Goal: Task Accomplishment & Management: Use online tool/utility

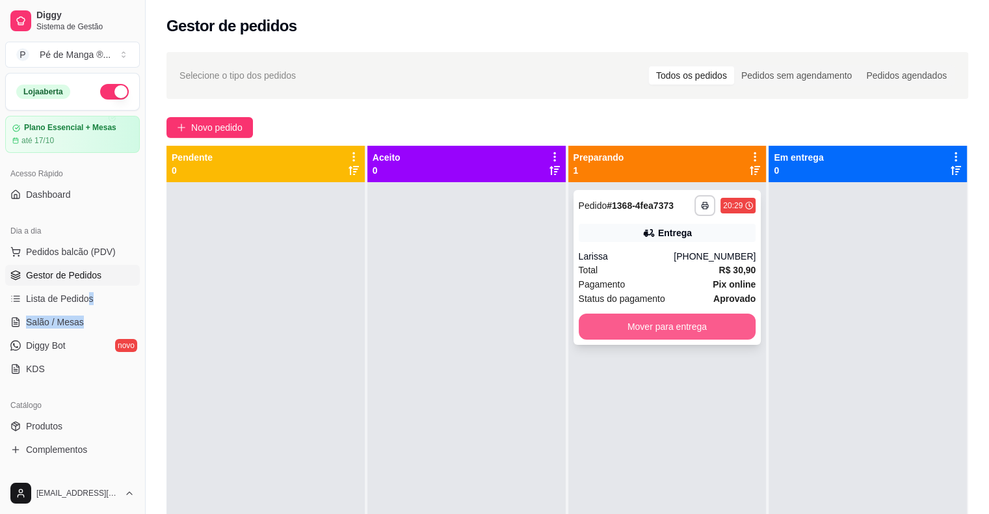
click at [685, 331] on button "Mover para entrega" at bounding box center [668, 326] width 178 height 26
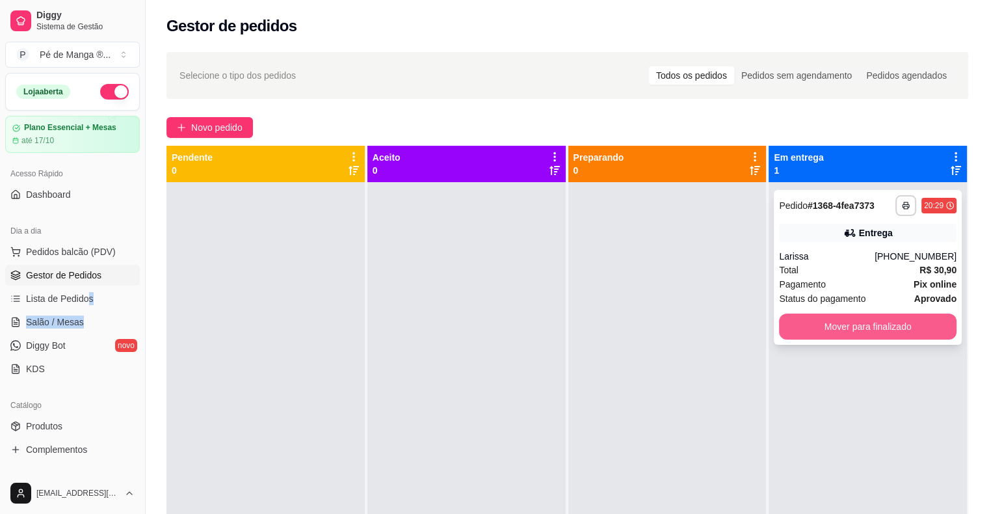
click at [830, 326] on button "Mover para finalizado" at bounding box center [868, 326] width 178 height 26
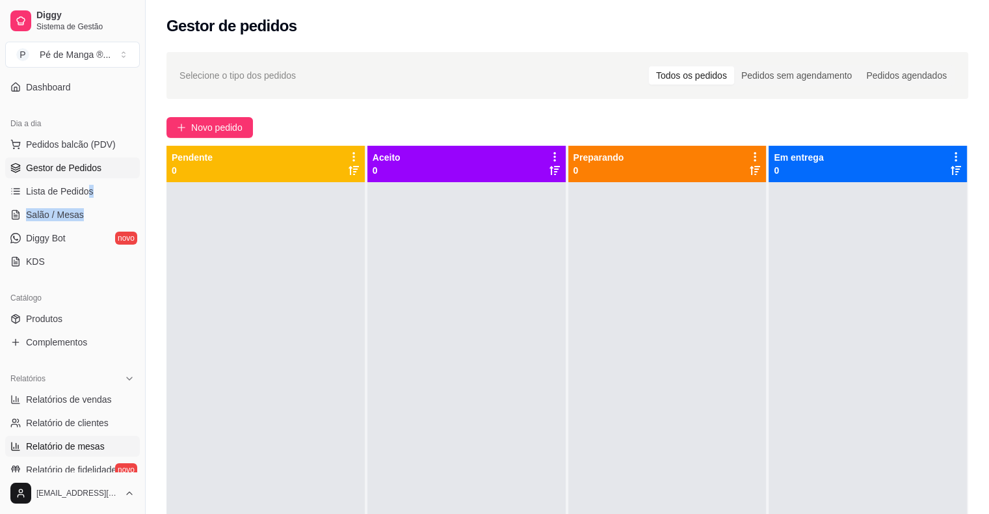
scroll to position [130, 0]
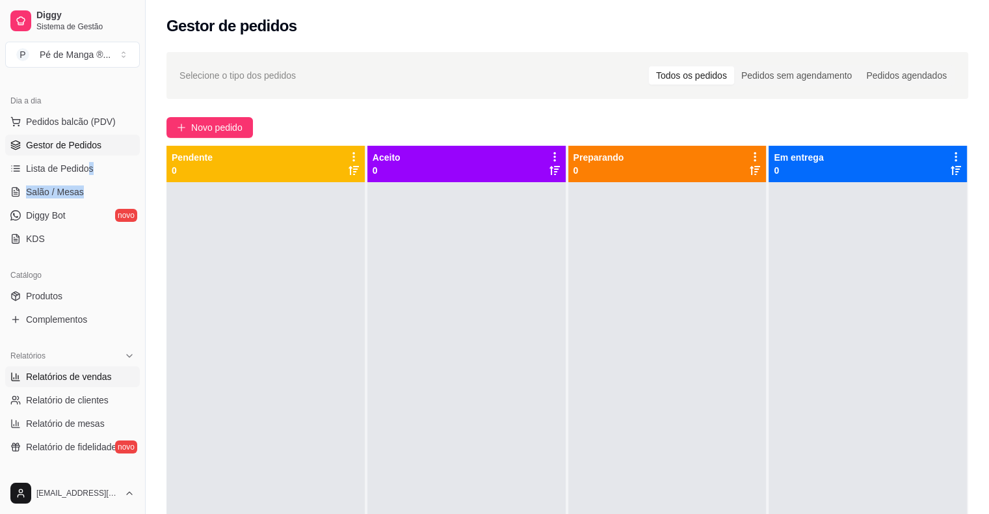
click at [90, 376] on span "Relatórios de vendas" at bounding box center [69, 376] width 86 height 13
select select "ALL"
select select "0"
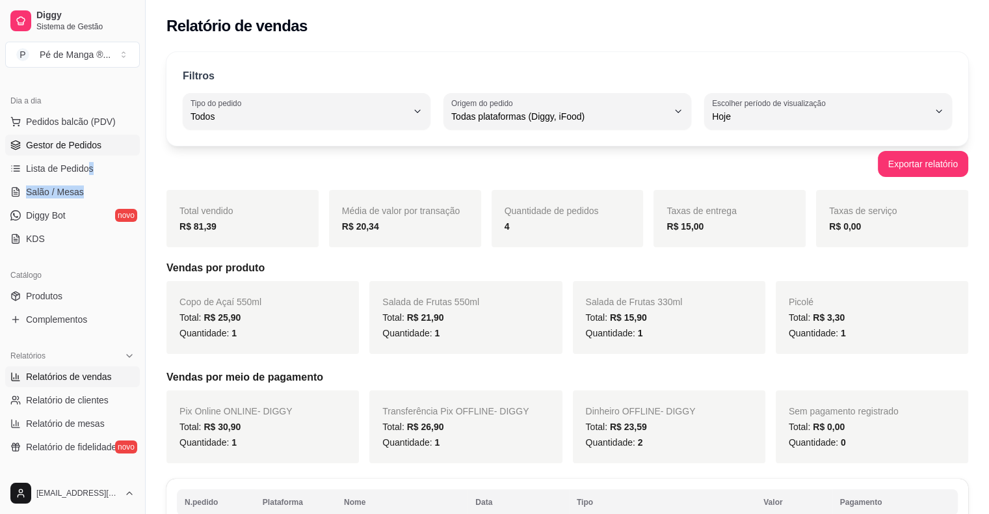
click at [84, 148] on span "Gestor de Pedidos" at bounding box center [63, 144] width 75 height 13
